Goal: Transaction & Acquisition: Purchase product/service

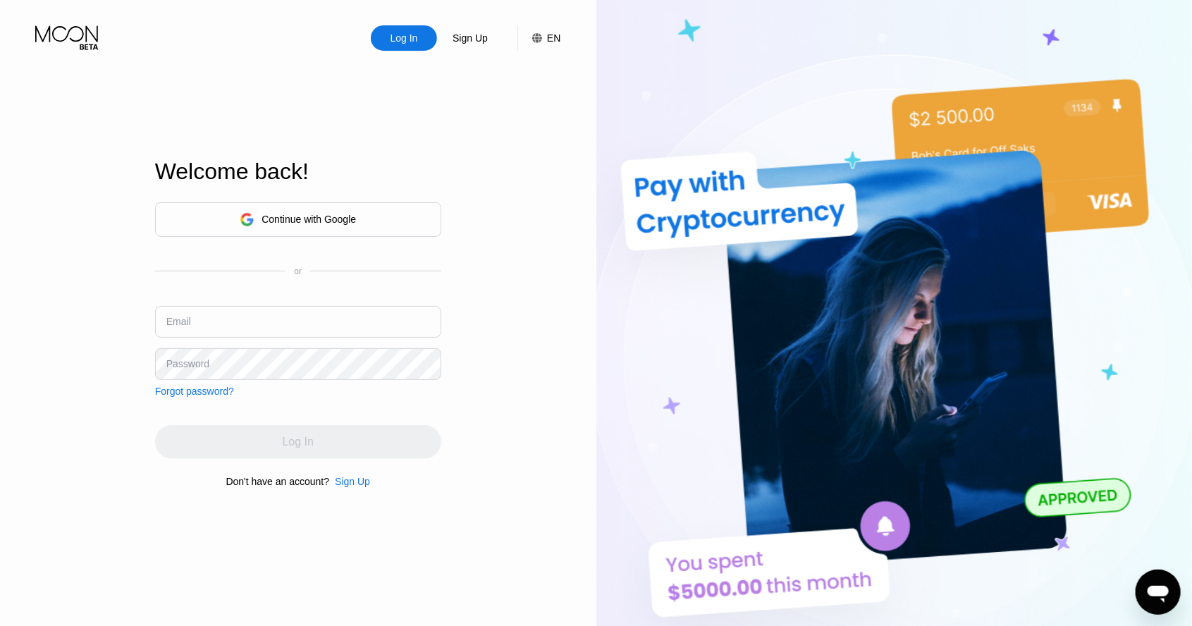
click at [407, 237] on div "Continue with Google" at bounding box center [298, 219] width 286 height 35
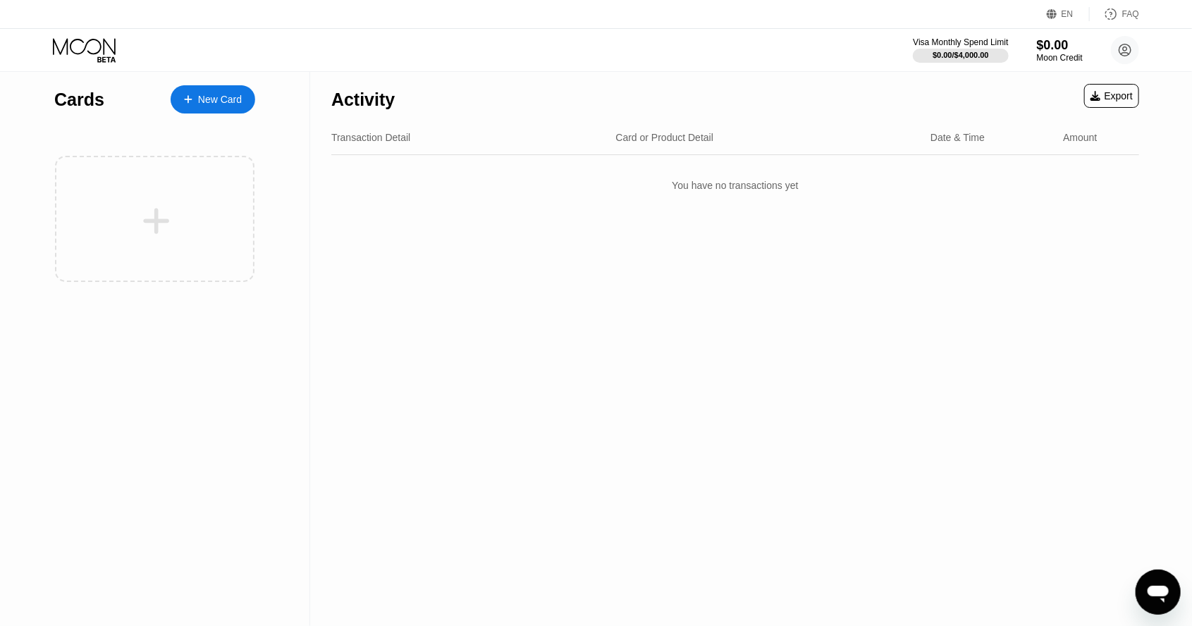
click at [81, 47] on icon at bounding box center [86, 50] width 66 height 25
click at [90, 42] on icon at bounding box center [86, 50] width 66 height 25
click at [72, 40] on icon at bounding box center [84, 46] width 63 height 16
click at [1136, 39] on icon at bounding box center [1125, 50] width 28 height 28
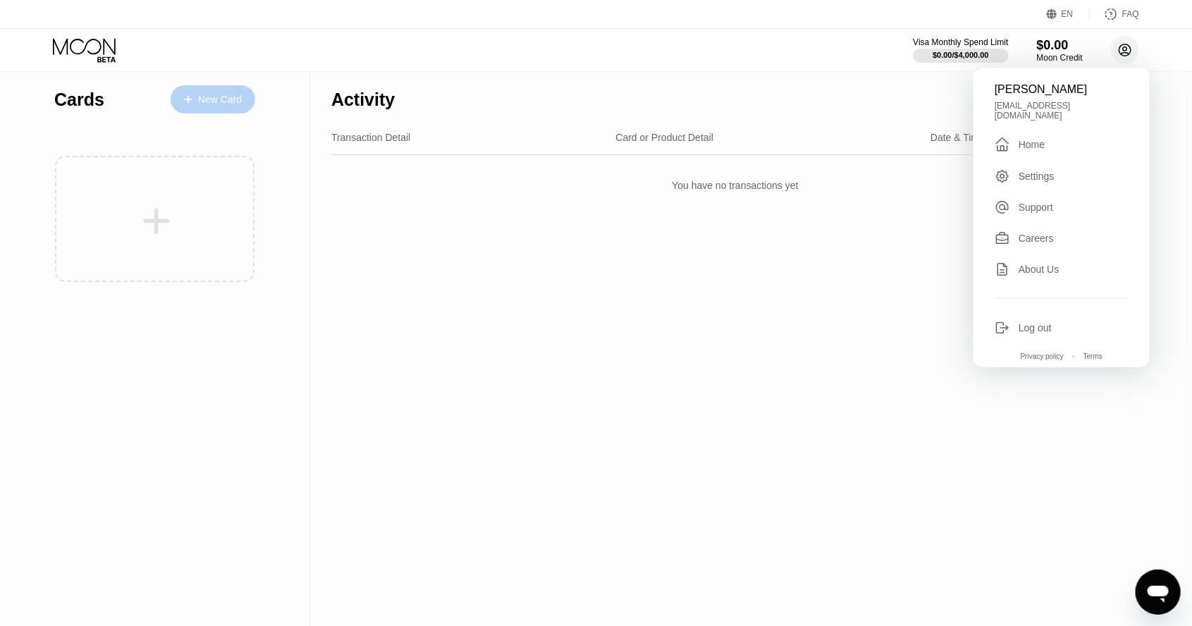
click at [203, 97] on div "New Card" at bounding box center [220, 100] width 44 height 12
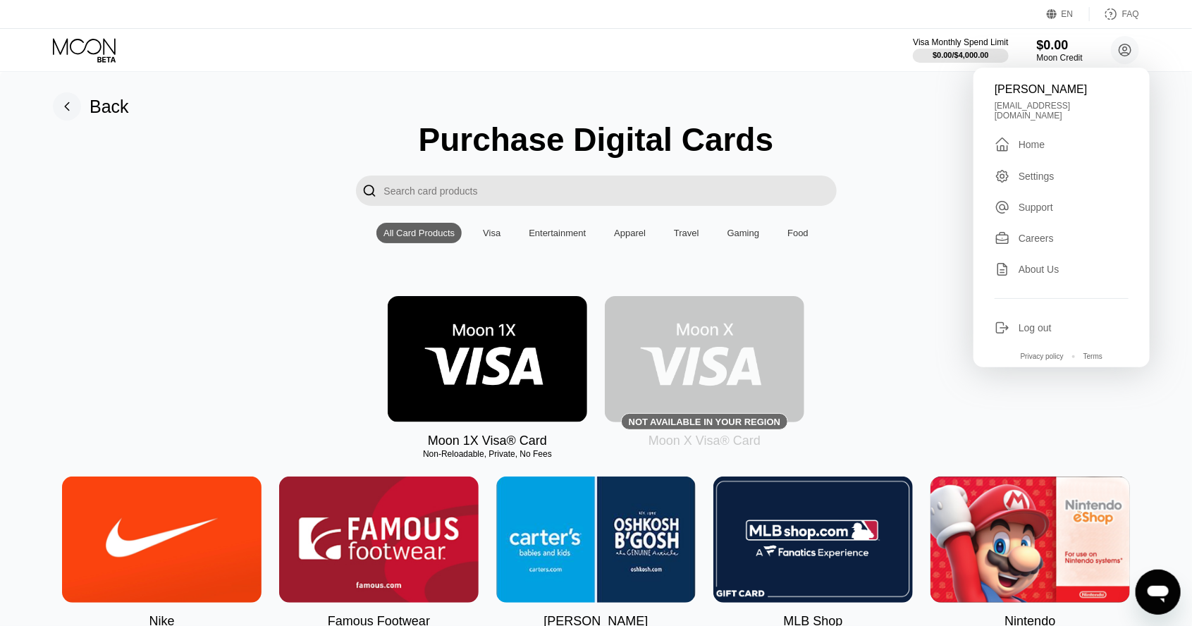
click at [436, 192] on input "Search card products" at bounding box center [610, 191] width 453 height 30
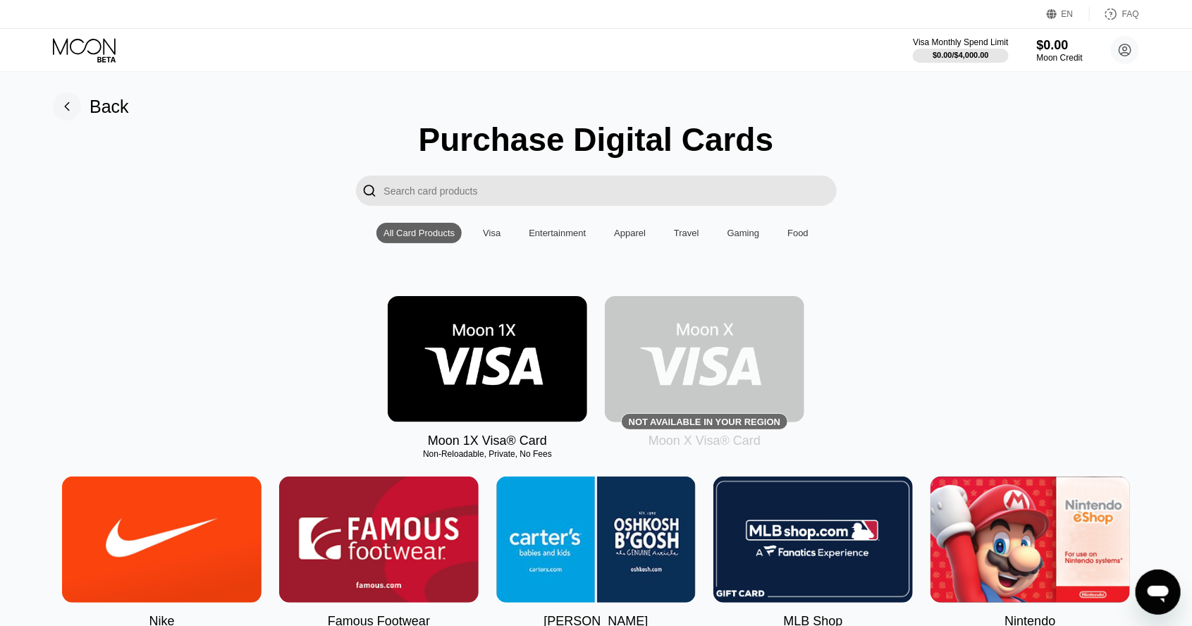
click at [423, 186] on input "Search card products" at bounding box center [610, 191] width 453 height 30
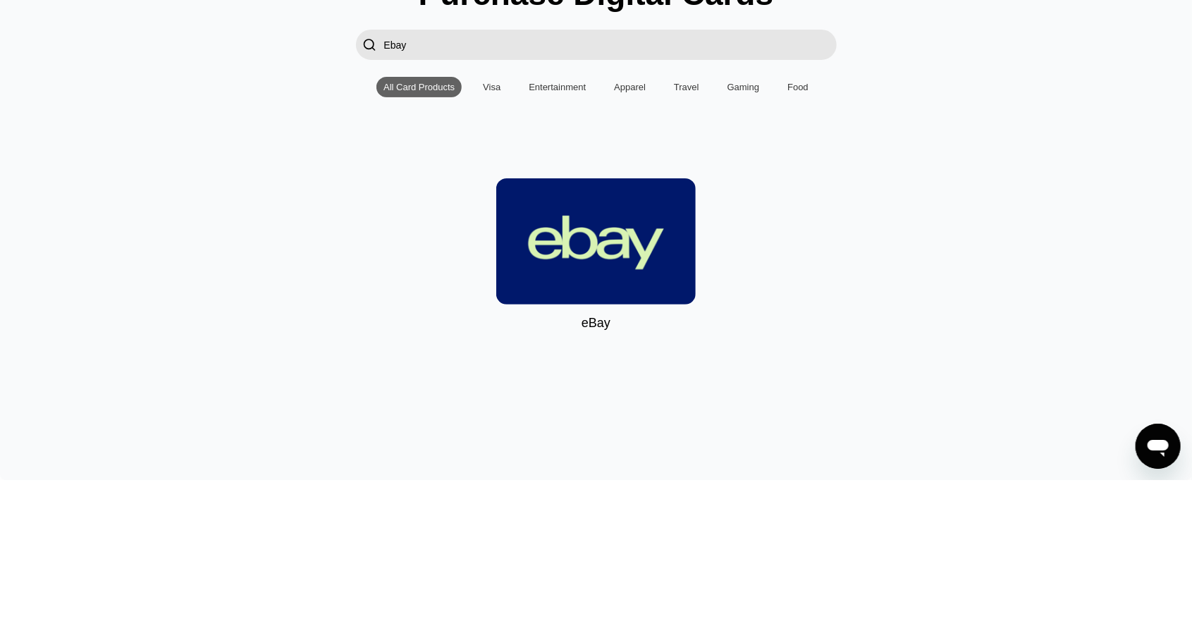
type input "Ebay"
click at [660, 400] on img at bounding box center [595, 387] width 199 height 126
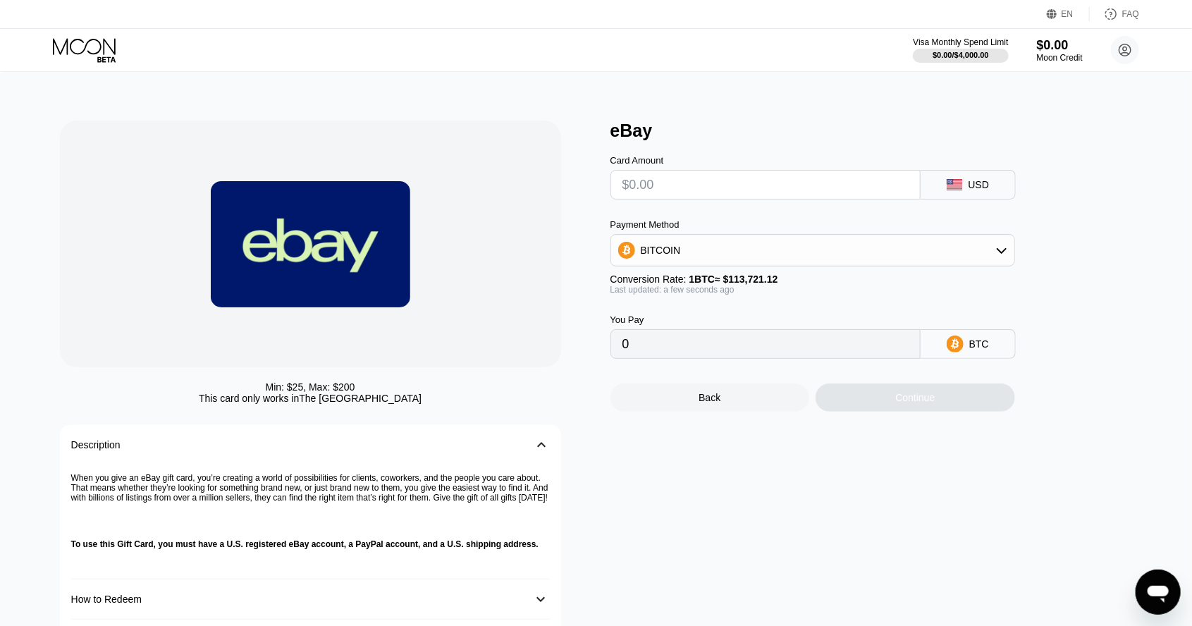
click at [989, 257] on div "BITCOIN" at bounding box center [812, 250] width 403 height 28
click at [1138, 235] on div "eBay Card Amount USD Payment Method BITCOIN BITCOIN USDT on TRON Conversion Rat…" at bounding box center [878, 390] width 536 height 539
click at [1127, 238] on div "eBay Card Amount USD Payment Method BITCOIN BITCOIN USDT on TRON Conversion Rat…" at bounding box center [878, 390] width 536 height 539
click at [1005, 255] on icon at bounding box center [1001, 250] width 11 height 11
